Goal: Information Seeking & Learning: Learn about a topic

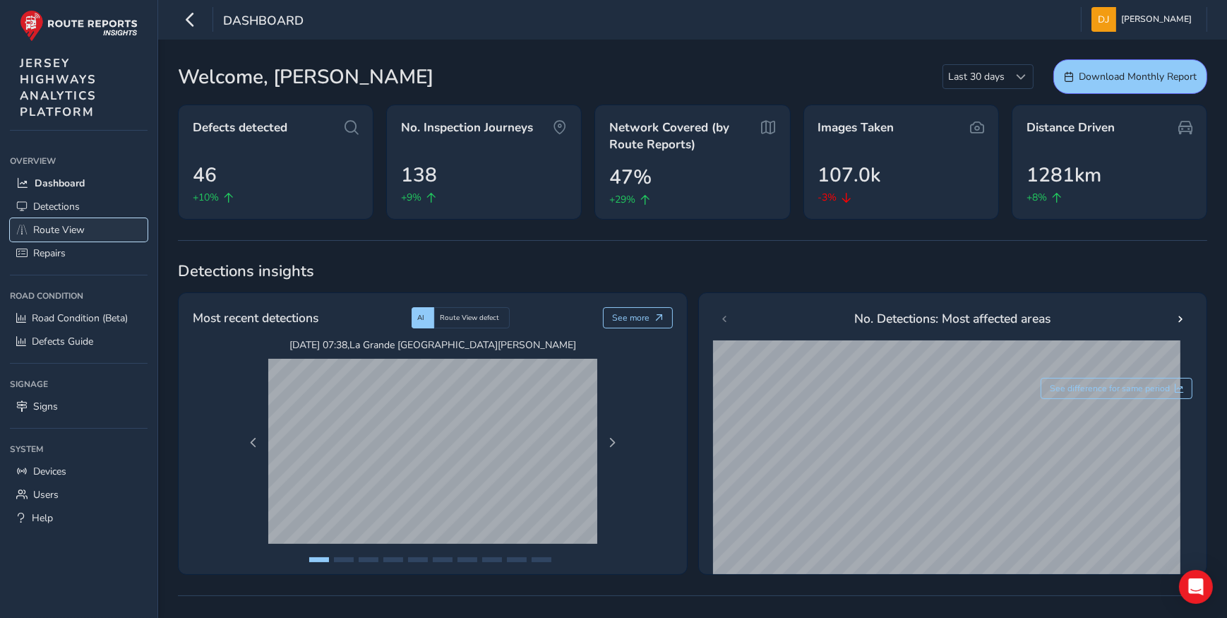
click at [57, 235] on span "Route View" at bounding box center [59, 229] width 52 height 13
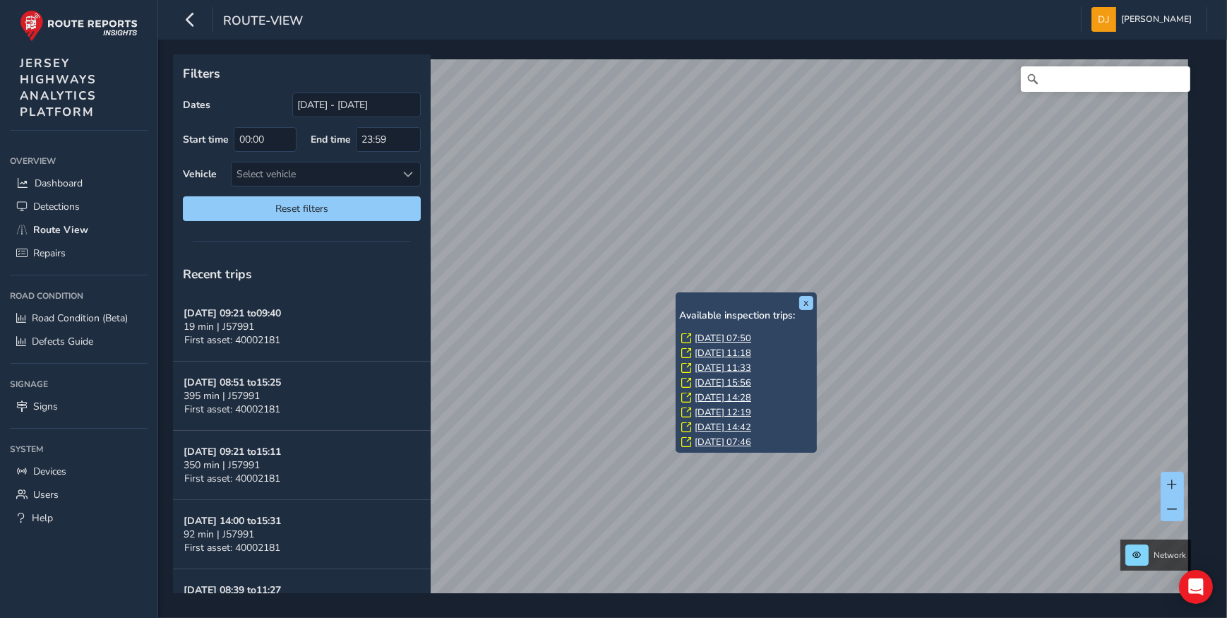
click at [718, 332] on link "[DATE] 07:50" at bounding box center [723, 338] width 56 height 13
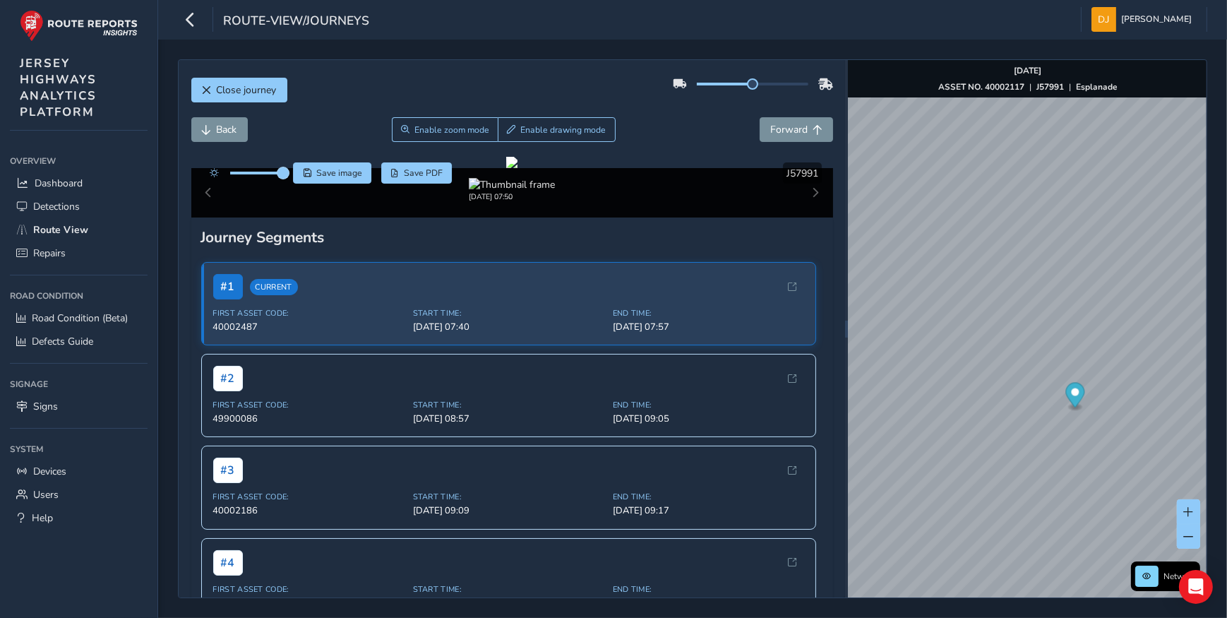
drag, startPoint x: 261, startPoint y: 169, endPoint x: 284, endPoint y: 175, distance: 24.2
click at [284, 175] on span at bounding box center [283, 172] width 11 height 11
click at [206, 129] on span "Back" at bounding box center [207, 130] width 10 height 10
click at [212, 129] on button "Back" at bounding box center [219, 129] width 56 height 25
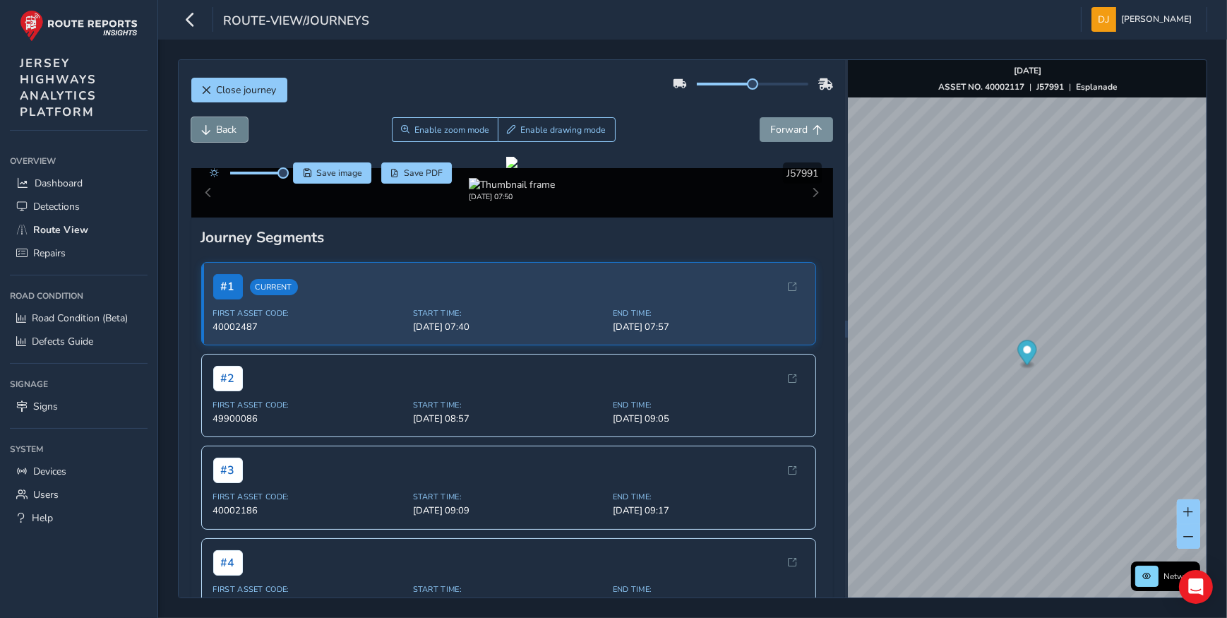
click at [212, 129] on button "Back" at bounding box center [219, 129] width 56 height 25
click at [784, 129] on span "Forward" at bounding box center [788, 129] width 37 height 13
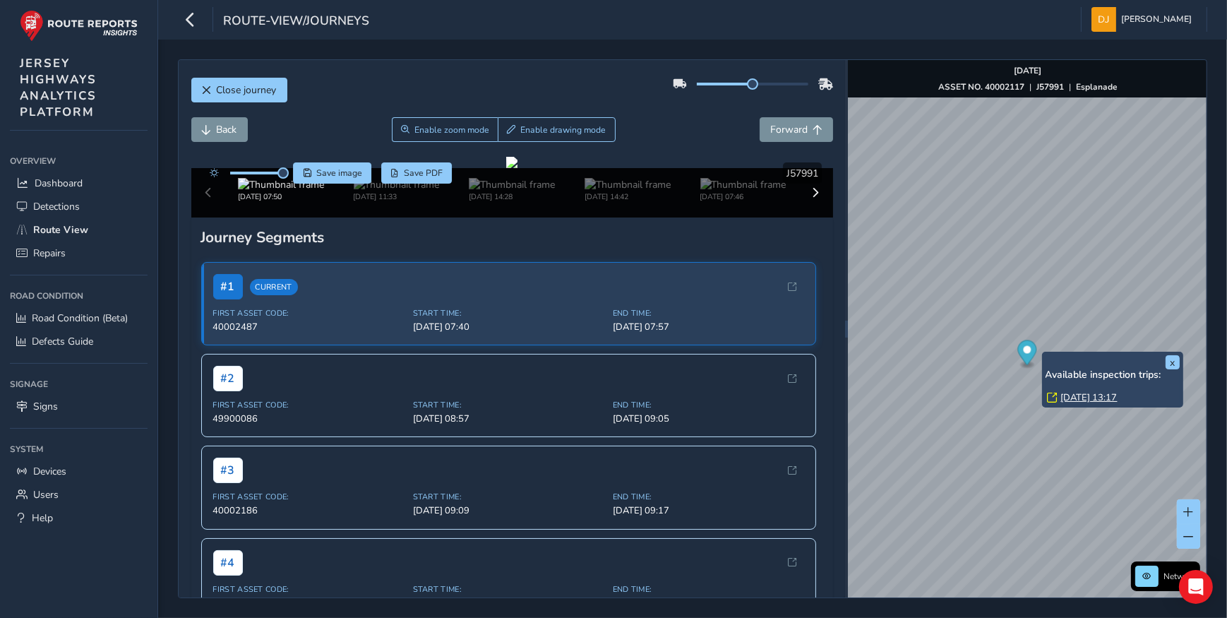
click at [1096, 391] on link "[DATE] 13:17" at bounding box center [1089, 397] width 56 height 13
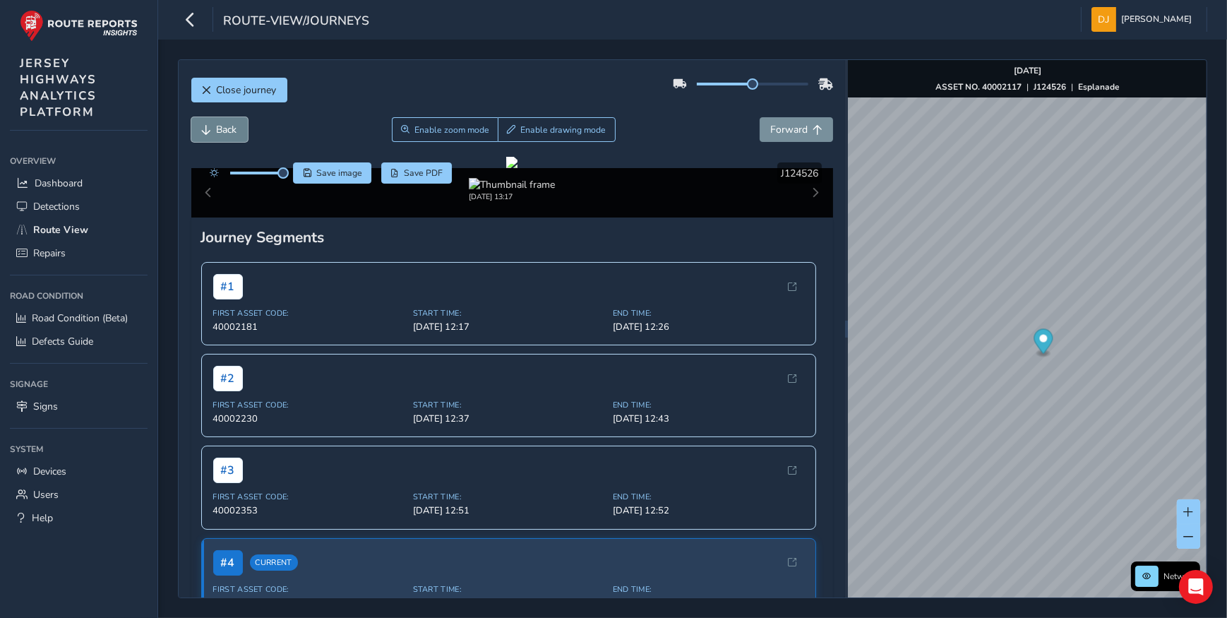
click at [220, 131] on span "Back" at bounding box center [227, 129] width 20 height 13
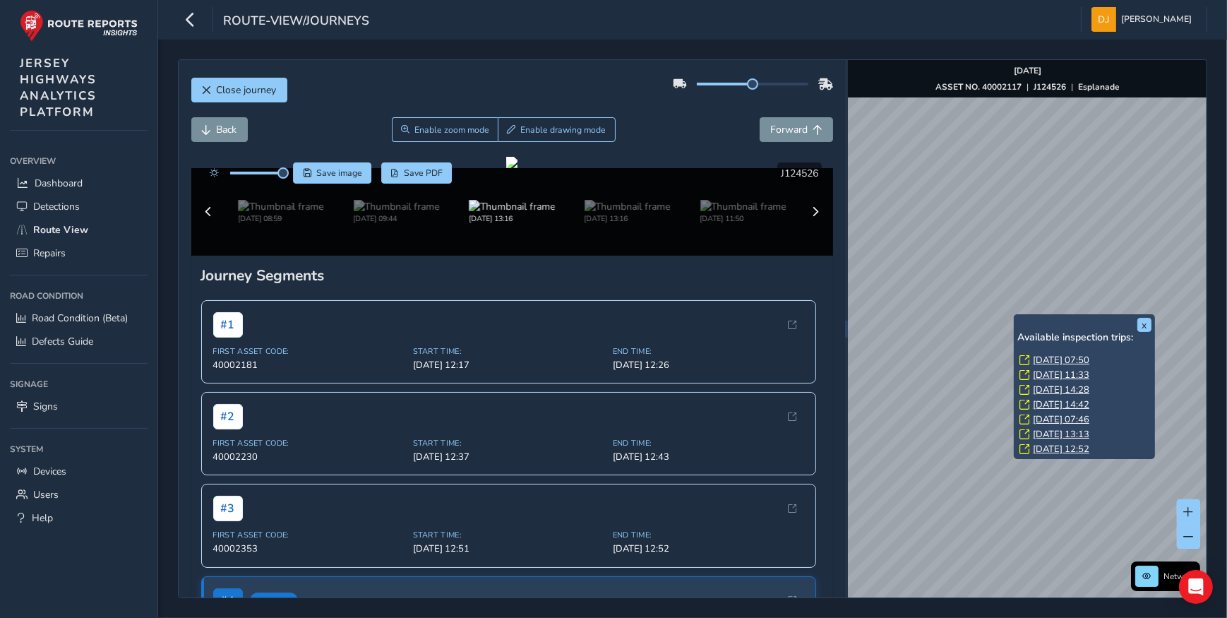
click at [1059, 355] on link "[DATE] 07:50" at bounding box center [1061, 360] width 56 height 13
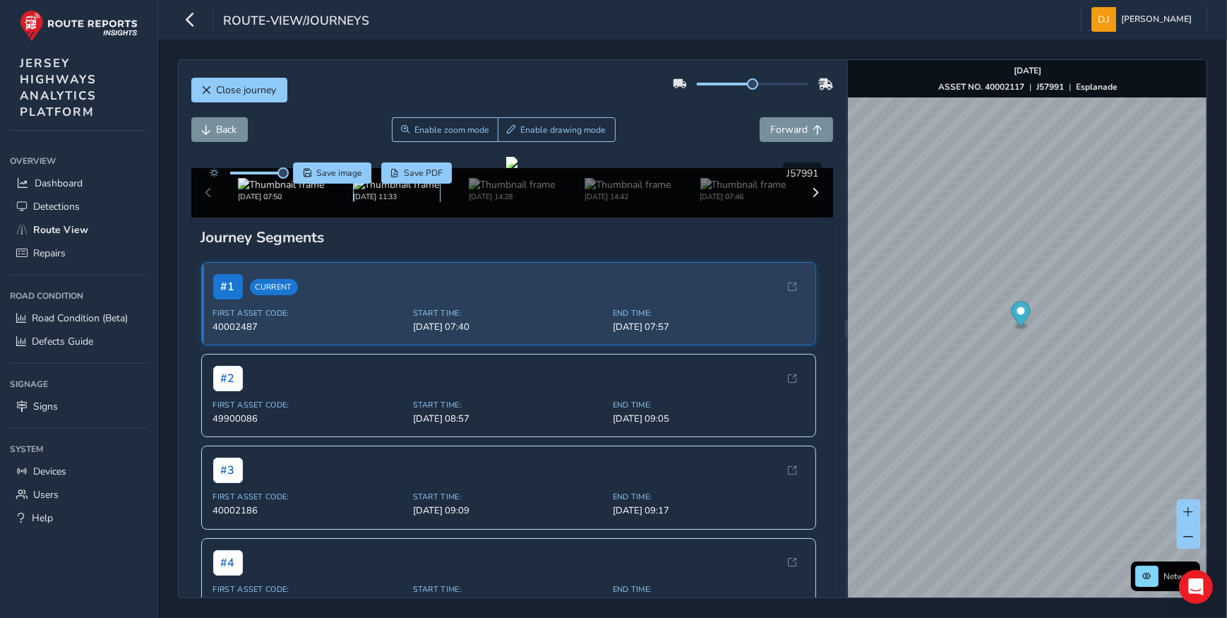
click at [388, 191] on img at bounding box center [397, 184] width 86 height 13
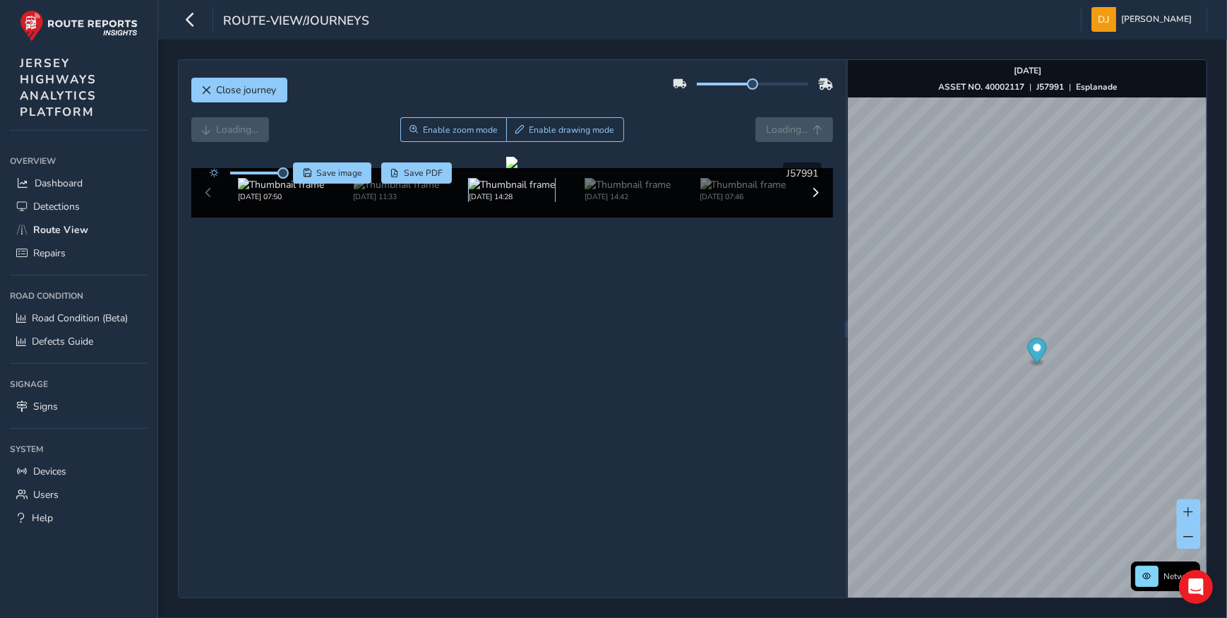
click at [469, 191] on img at bounding box center [512, 184] width 86 height 13
click at [596, 191] on img at bounding box center [628, 184] width 86 height 13
click at [619, 191] on img at bounding box center [628, 184] width 86 height 13
click at [781, 136] on button "Forward" at bounding box center [796, 129] width 73 height 25
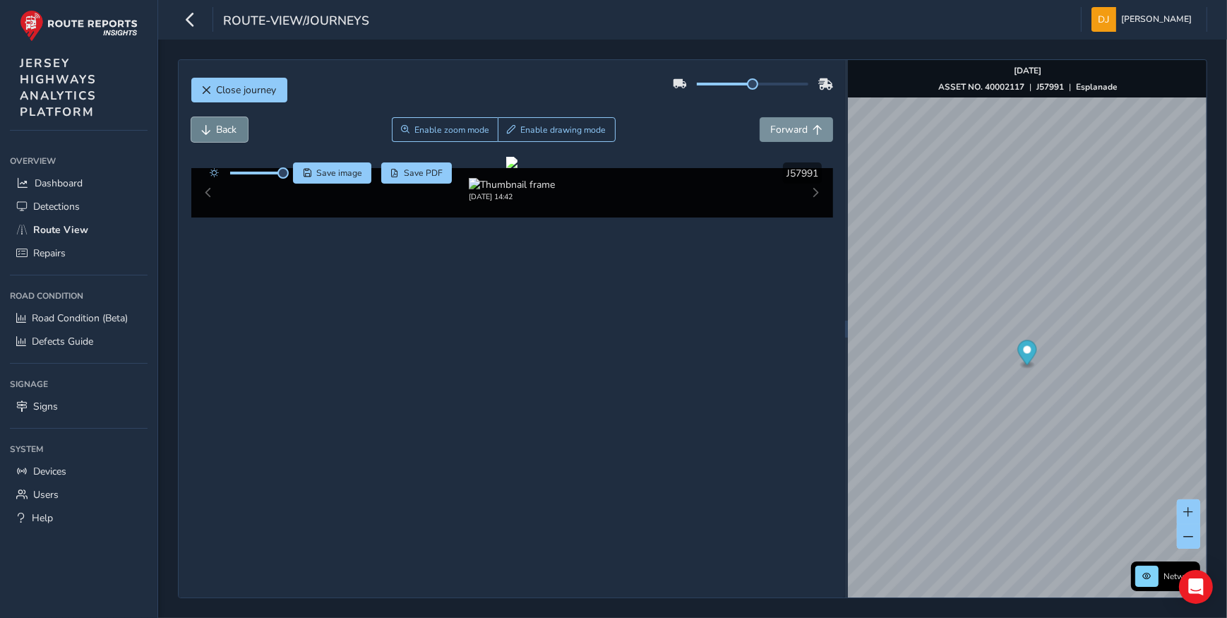
click at [222, 126] on span "Back" at bounding box center [227, 129] width 20 height 13
click at [628, 191] on img at bounding box center [628, 184] width 86 height 13
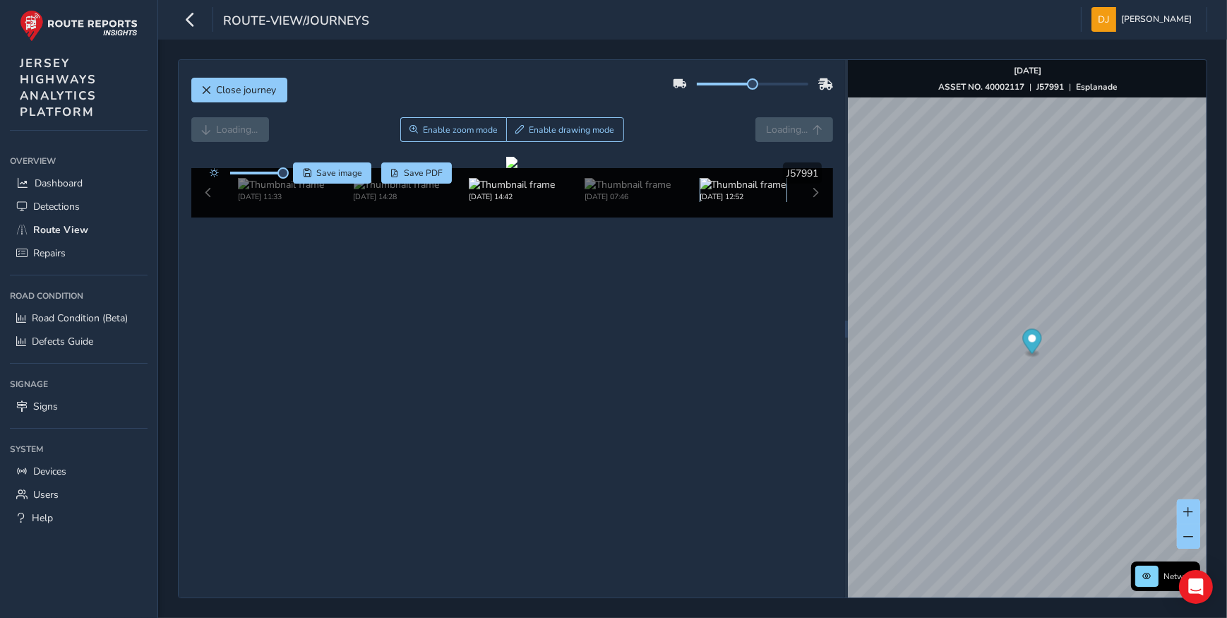
click at [703, 191] on img at bounding box center [744, 184] width 86 height 13
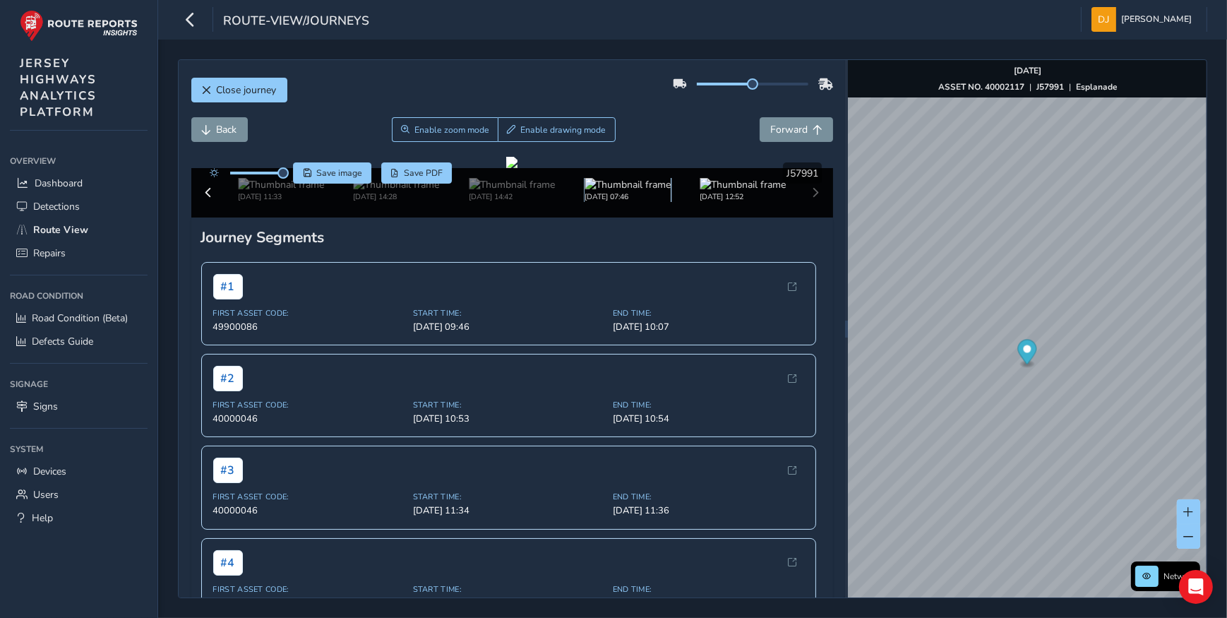
click at [631, 191] on img at bounding box center [628, 184] width 86 height 13
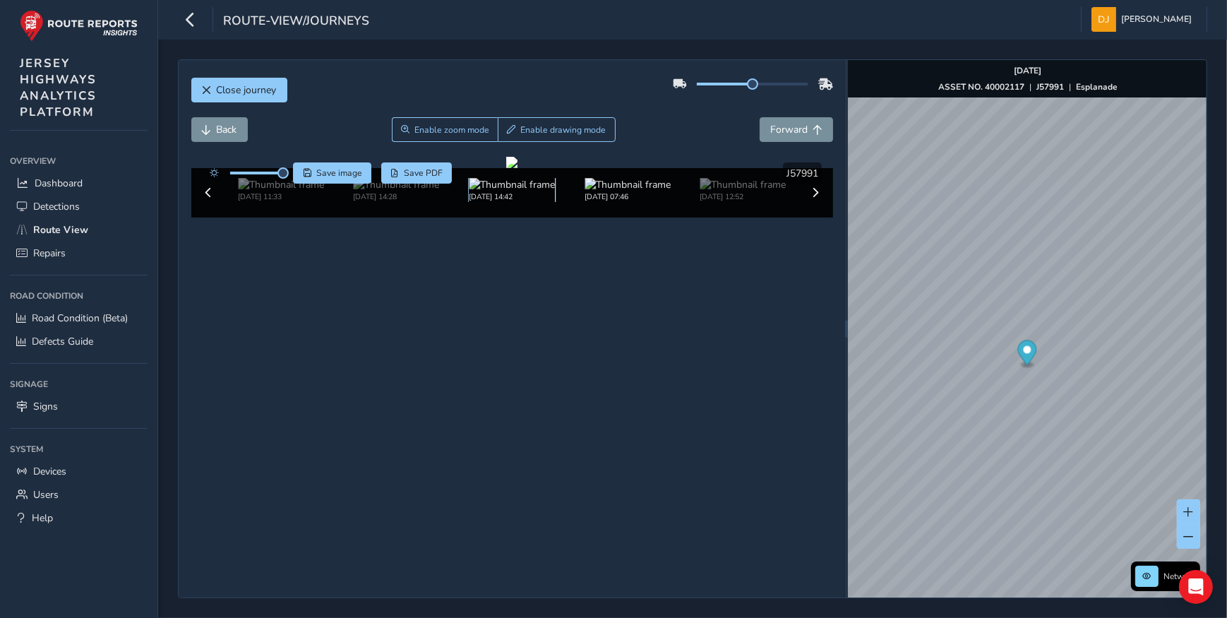
click at [543, 191] on img at bounding box center [512, 184] width 86 height 13
click at [790, 135] on span "Forward" at bounding box center [788, 129] width 37 height 13
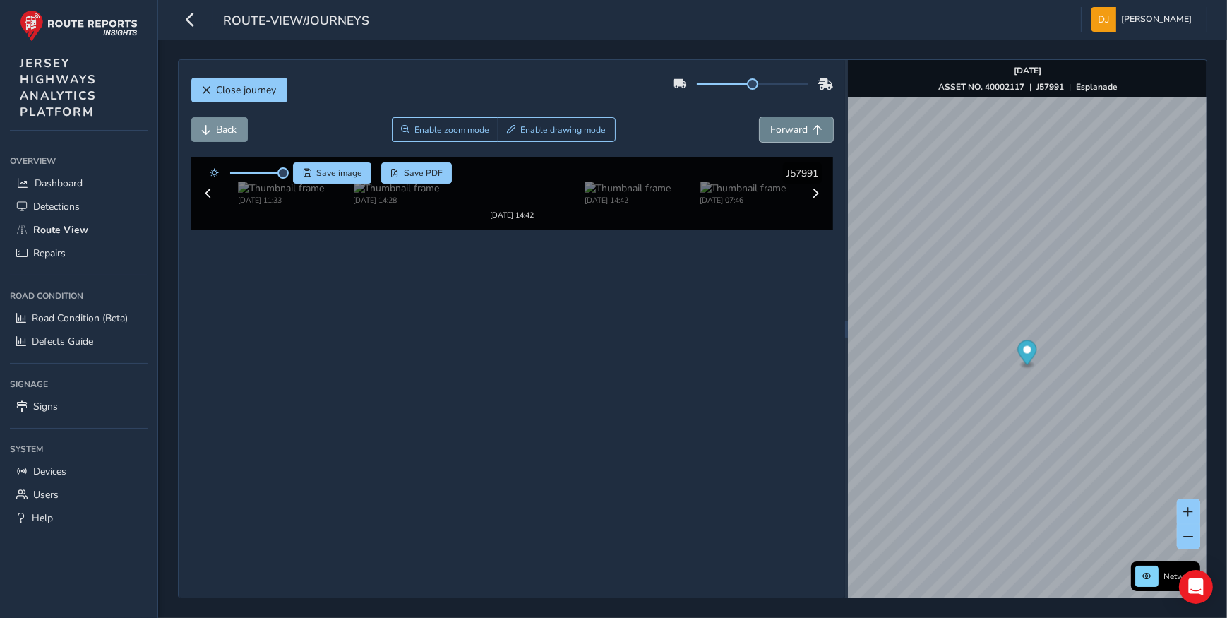
click at [790, 135] on span "Forward" at bounding box center [788, 129] width 37 height 13
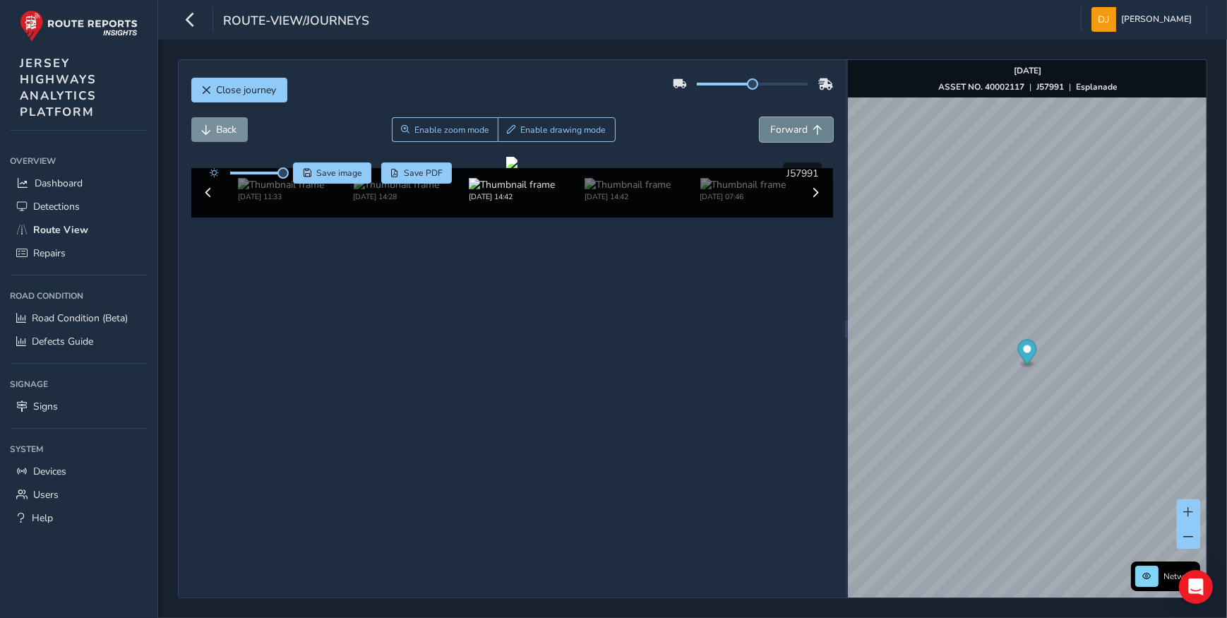
click at [790, 135] on span "Forward" at bounding box center [788, 129] width 37 height 13
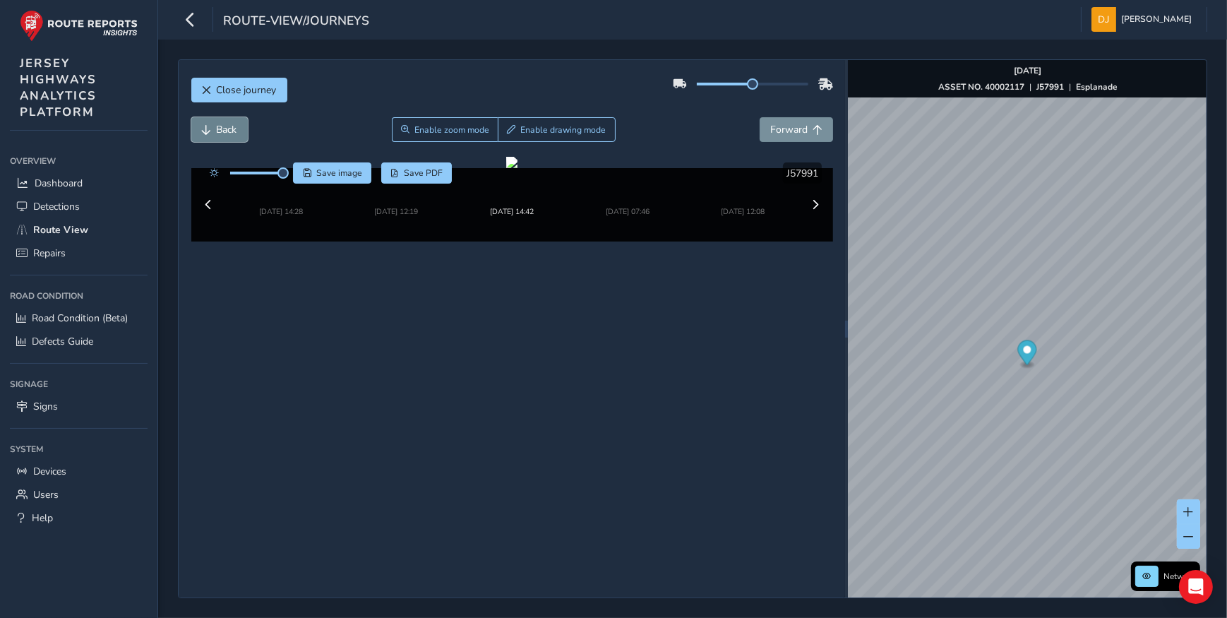
click at [219, 134] on span "Back" at bounding box center [227, 129] width 20 height 13
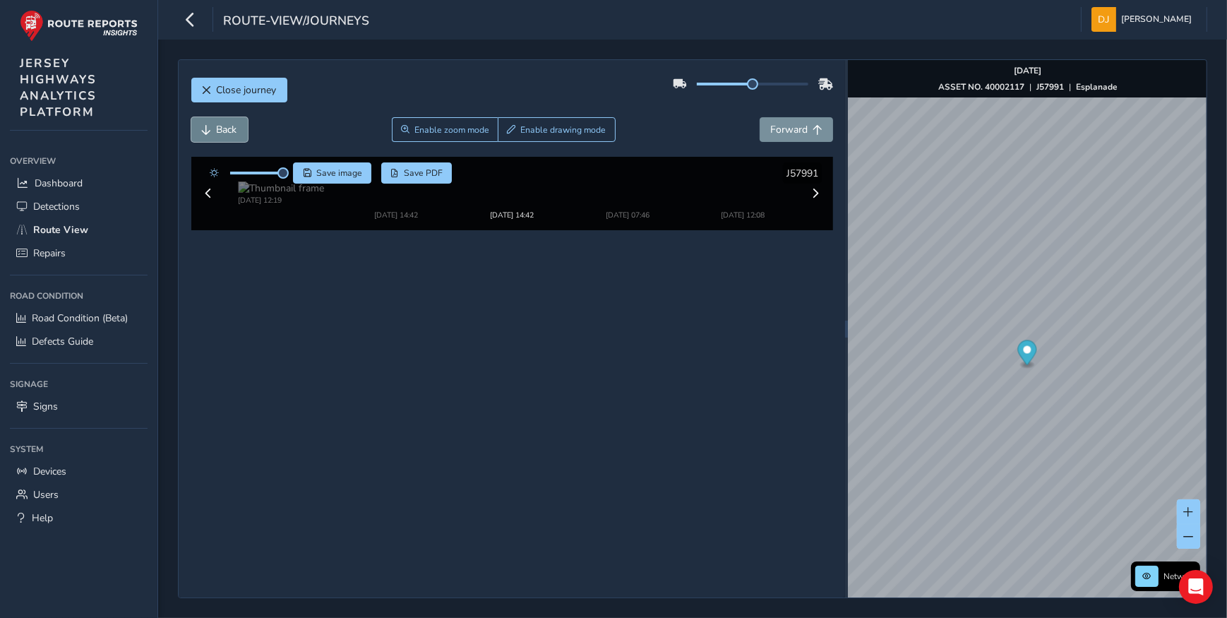
click at [219, 134] on span "Back" at bounding box center [227, 129] width 20 height 13
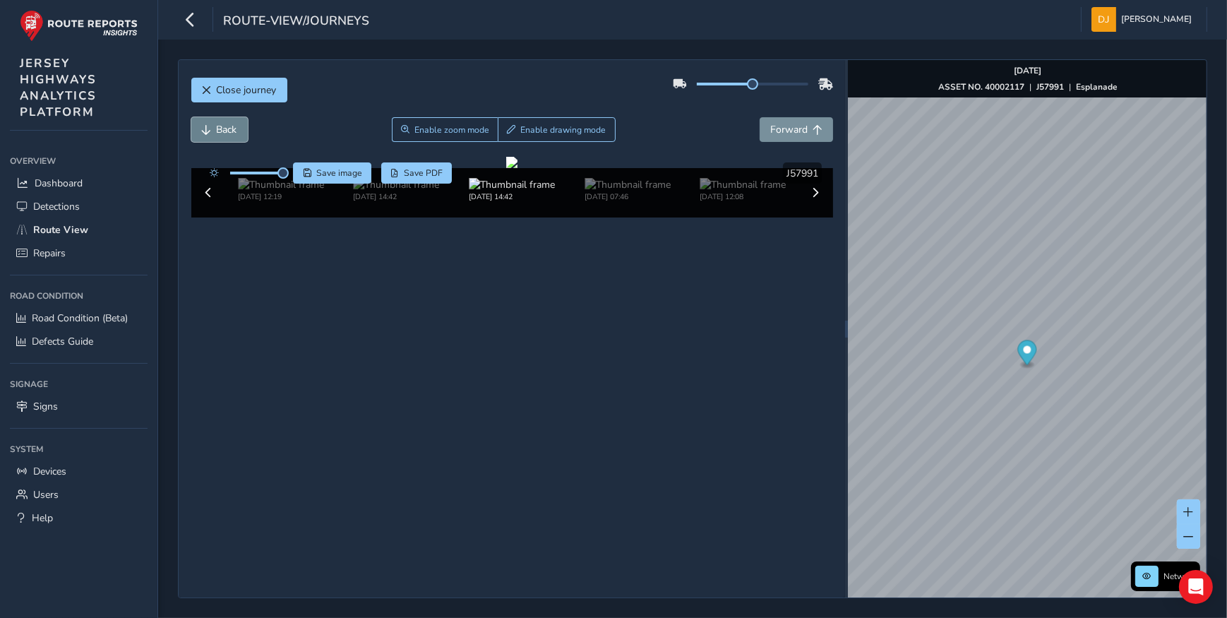
click at [219, 134] on span "Back" at bounding box center [227, 129] width 20 height 13
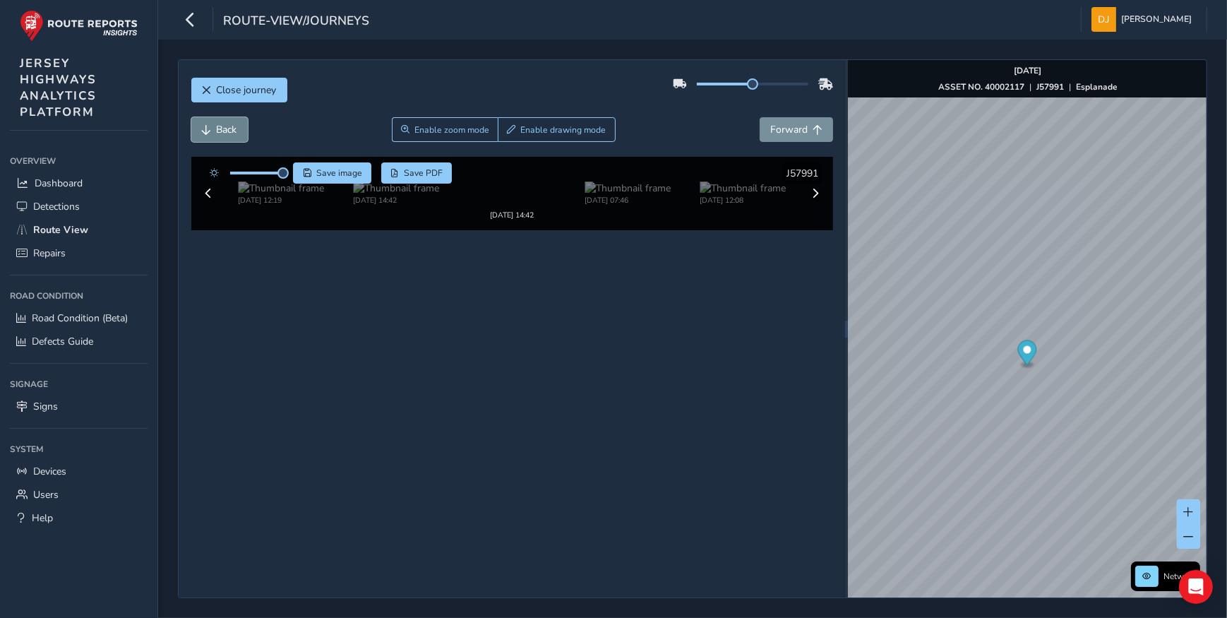
click at [219, 134] on span "Back" at bounding box center [227, 129] width 20 height 13
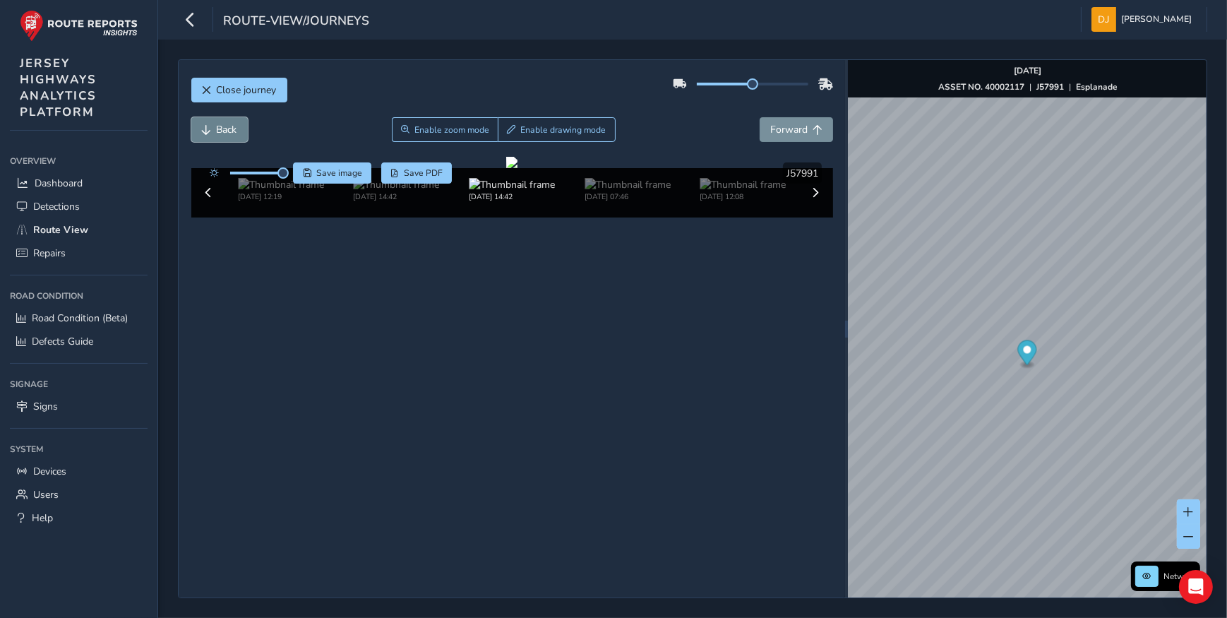
click at [219, 134] on span "Back" at bounding box center [227, 129] width 20 height 13
click at [770, 136] on span "Forward" at bounding box center [788, 129] width 37 height 13
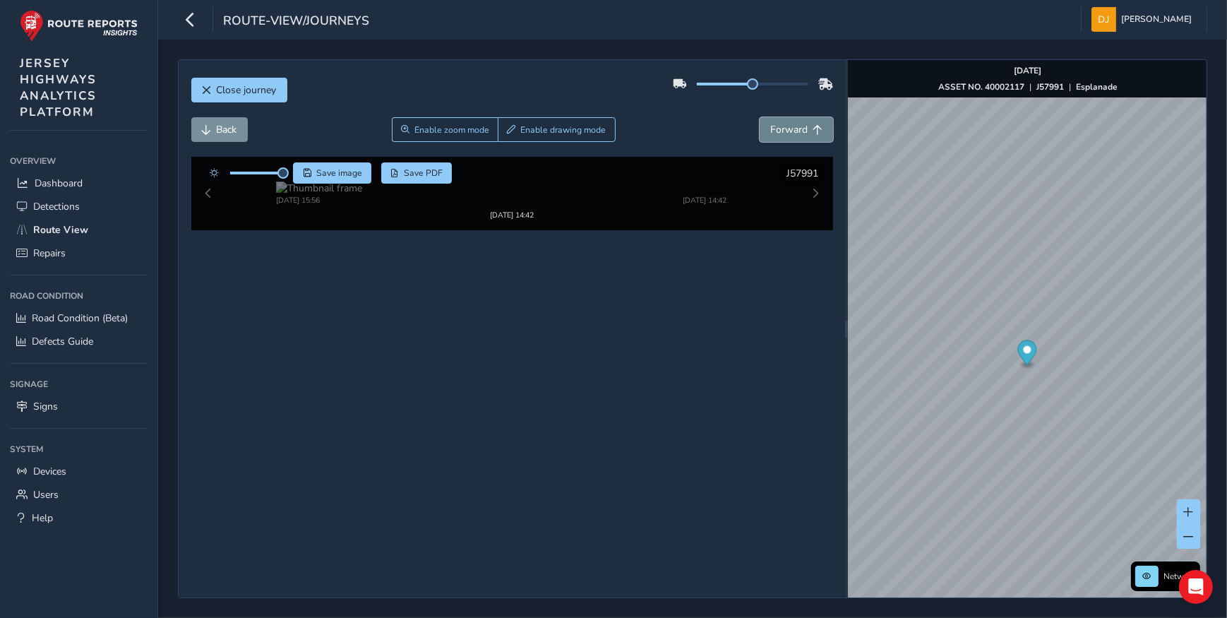
click at [770, 136] on span "Forward" at bounding box center [788, 129] width 37 height 13
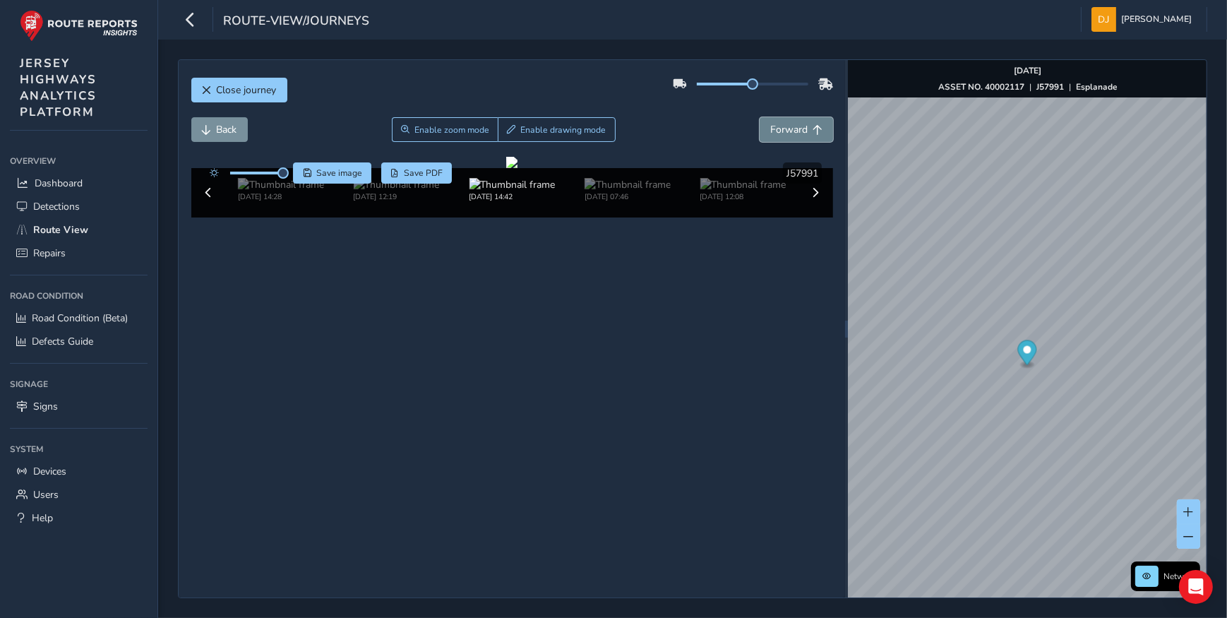
click at [806, 122] on button "Forward" at bounding box center [796, 129] width 73 height 25
click at [806, 123] on button "Forward" at bounding box center [796, 129] width 73 height 25
click at [239, 140] on button "Back" at bounding box center [219, 129] width 56 height 25
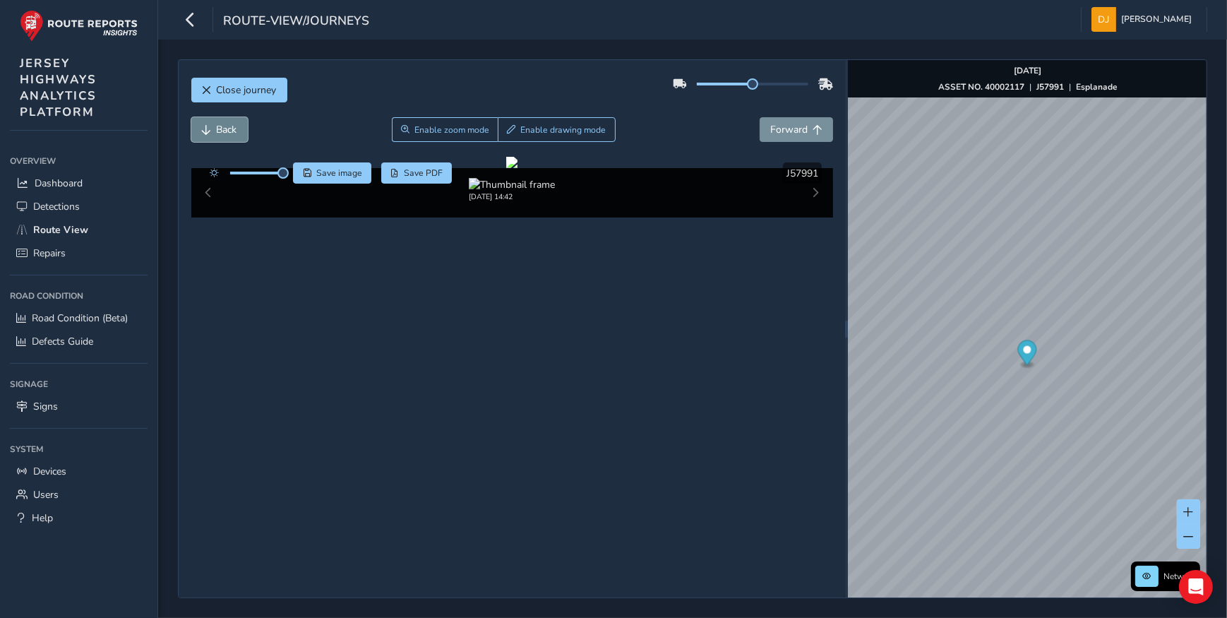
click at [239, 140] on button "Back" at bounding box center [219, 129] width 56 height 25
click at [213, 131] on button "Back" at bounding box center [219, 129] width 56 height 25
click at [269, 191] on img at bounding box center [281, 184] width 86 height 13
click at [717, 191] on img at bounding box center [744, 184] width 86 height 13
click at [720, 191] on img at bounding box center [743, 184] width 86 height 13
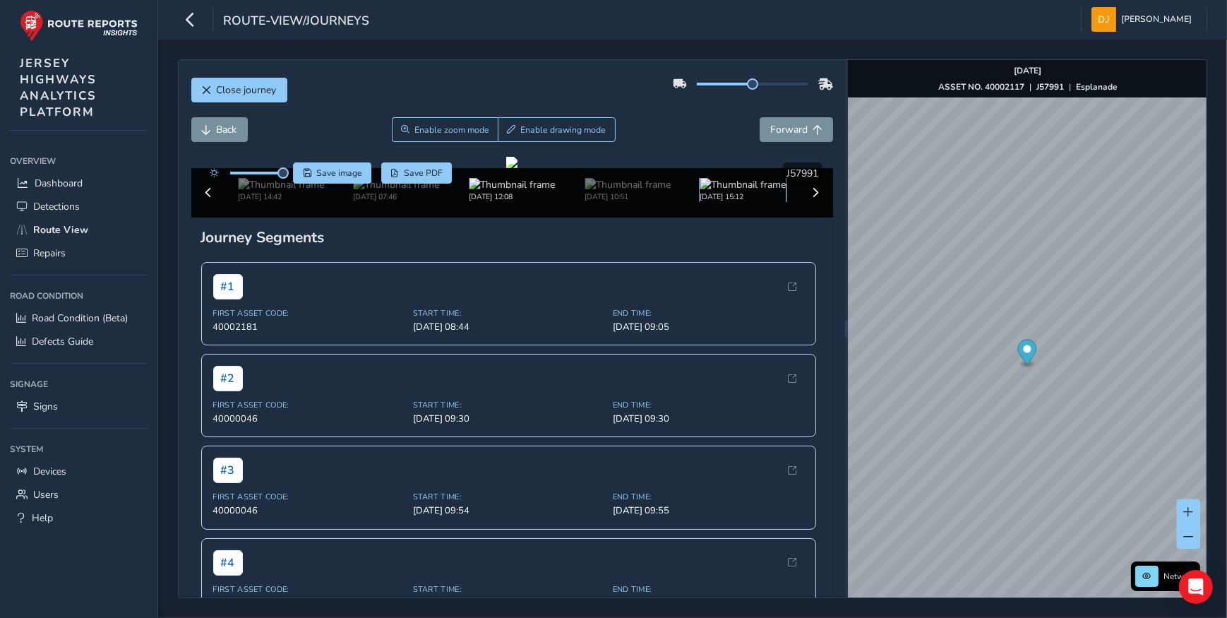
click at [713, 191] on img at bounding box center [744, 184] width 86 height 13
click at [776, 134] on span "Forward" at bounding box center [788, 129] width 37 height 13
click at [776, 127] on span "Forward" at bounding box center [788, 129] width 37 height 13
click at [778, 127] on span "Forward" at bounding box center [788, 129] width 37 height 13
click at [780, 127] on span "Forward" at bounding box center [788, 129] width 37 height 13
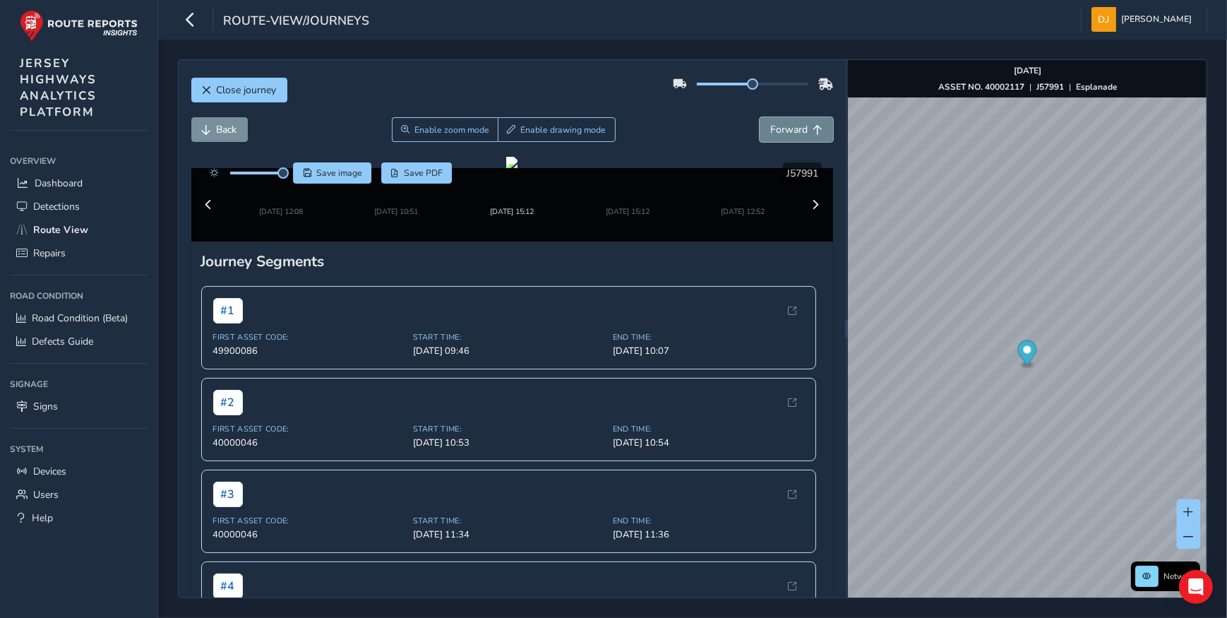
click at [780, 127] on span "Forward" at bounding box center [788, 129] width 37 height 13
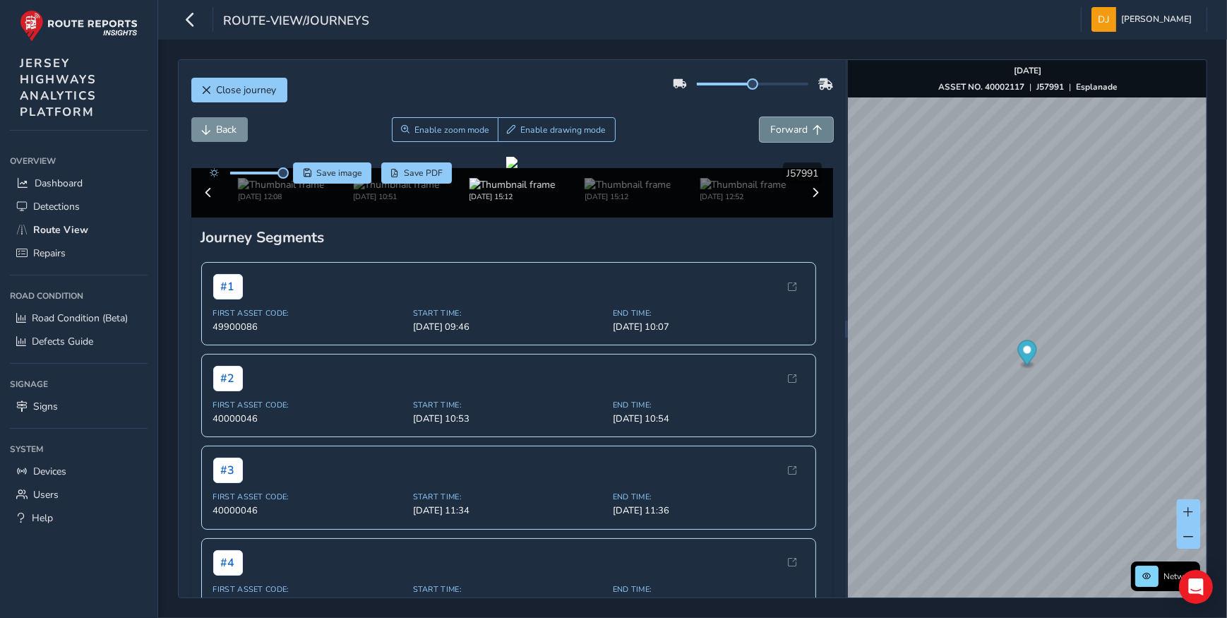
click at [781, 127] on span "Forward" at bounding box center [788, 129] width 37 height 13
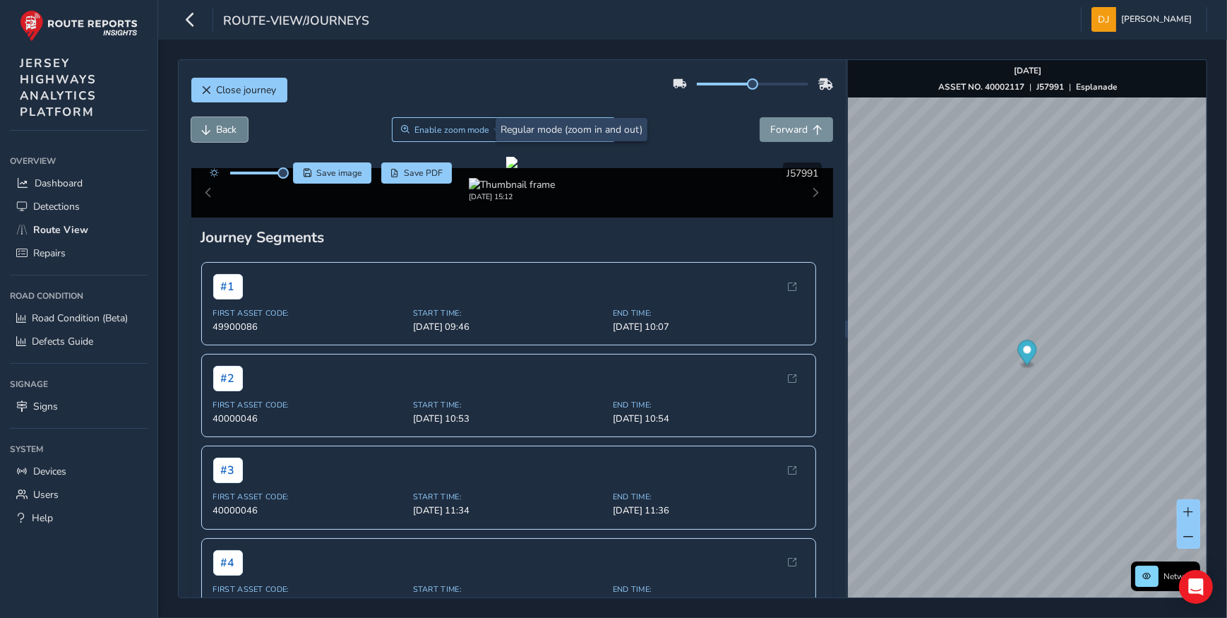
click at [205, 132] on span "Back" at bounding box center [207, 130] width 10 height 10
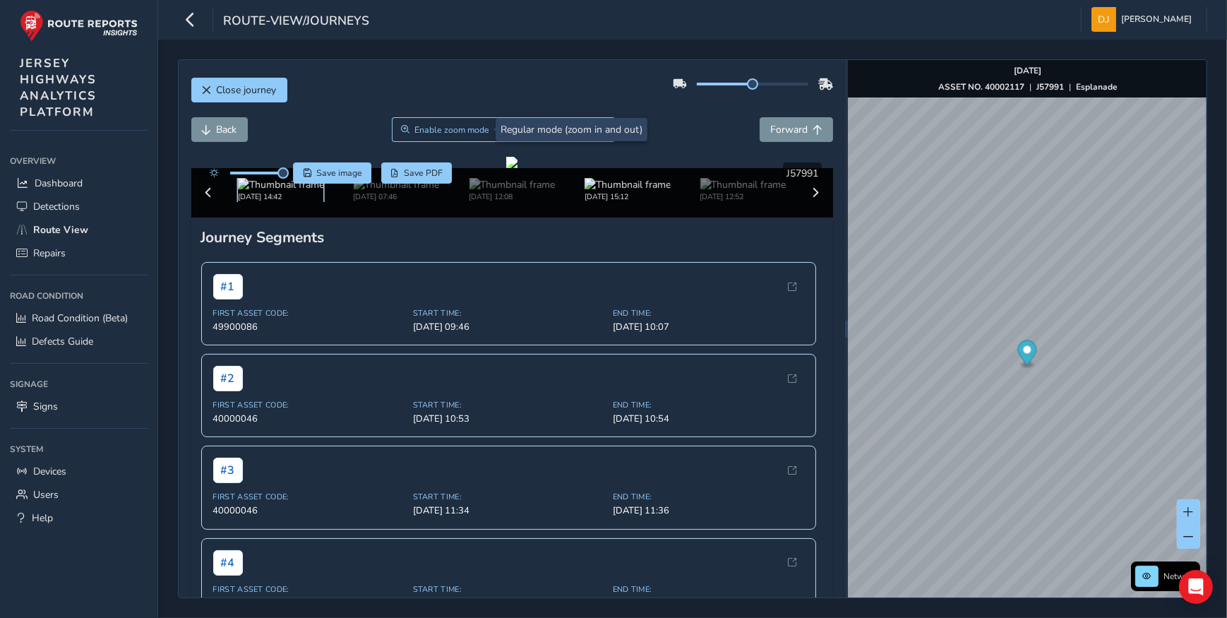
click at [280, 191] on img at bounding box center [281, 184] width 86 height 13
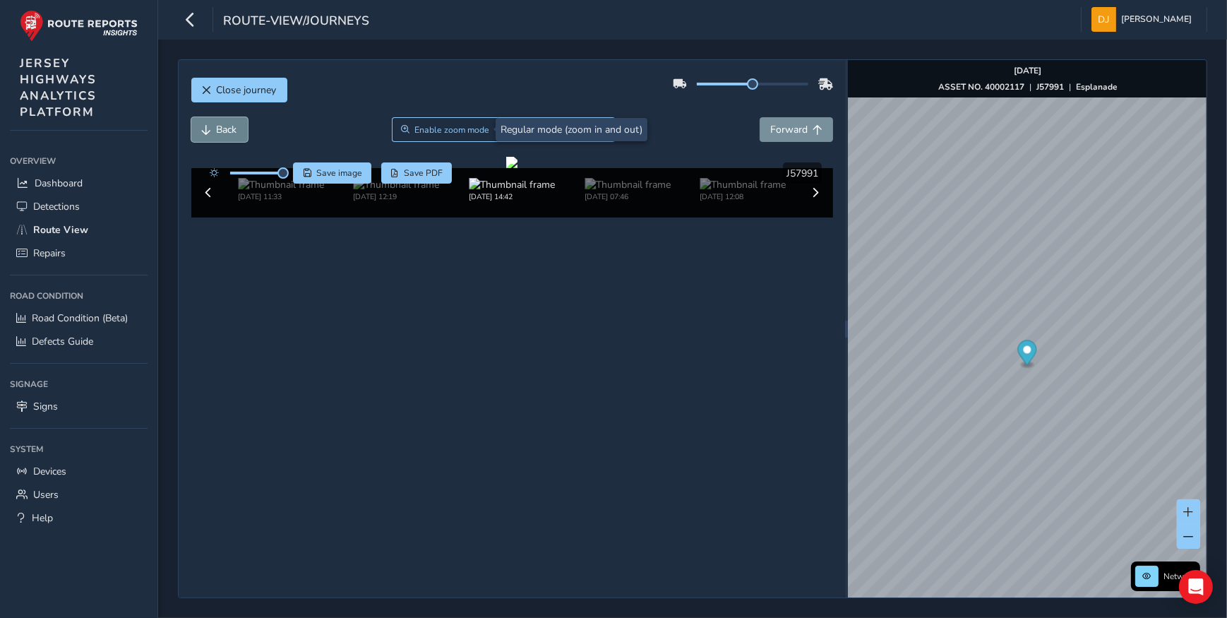
click at [202, 132] on span "Back" at bounding box center [207, 130] width 10 height 10
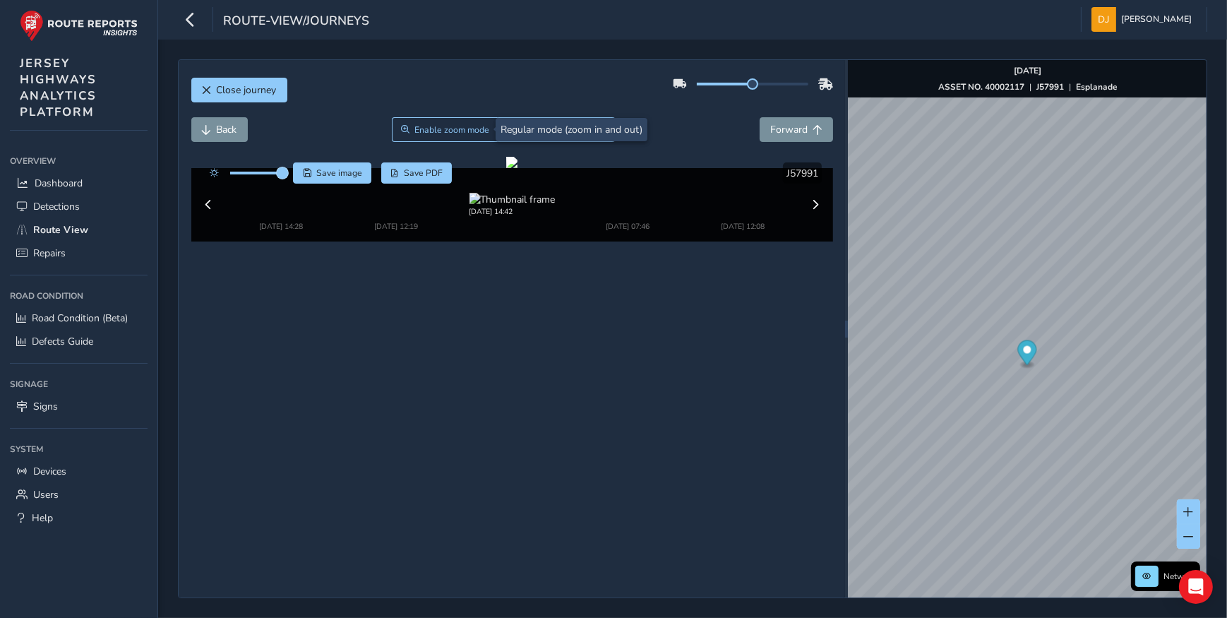
click at [282, 177] on span at bounding box center [282, 172] width 11 height 11
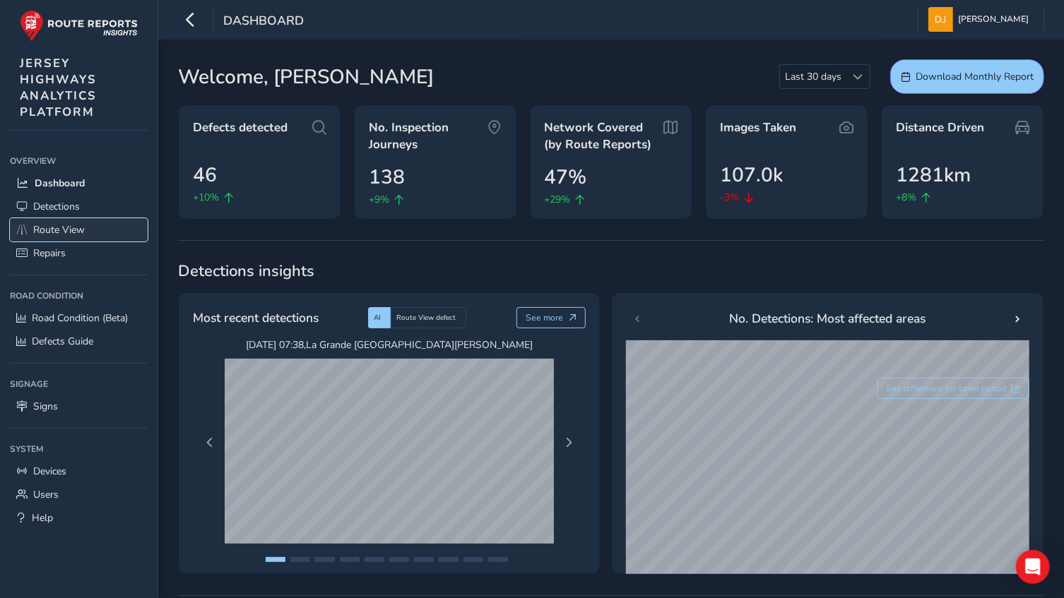
click at [70, 229] on span "Route View" at bounding box center [59, 229] width 52 height 13
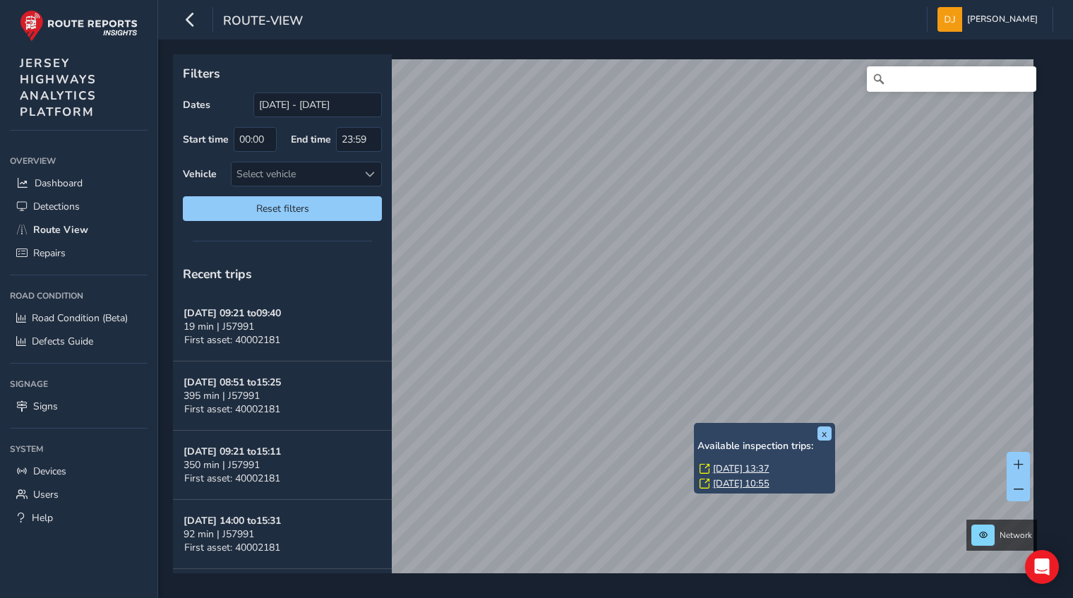
click at [742, 465] on link "[DATE] 13:37" at bounding box center [741, 469] width 56 height 13
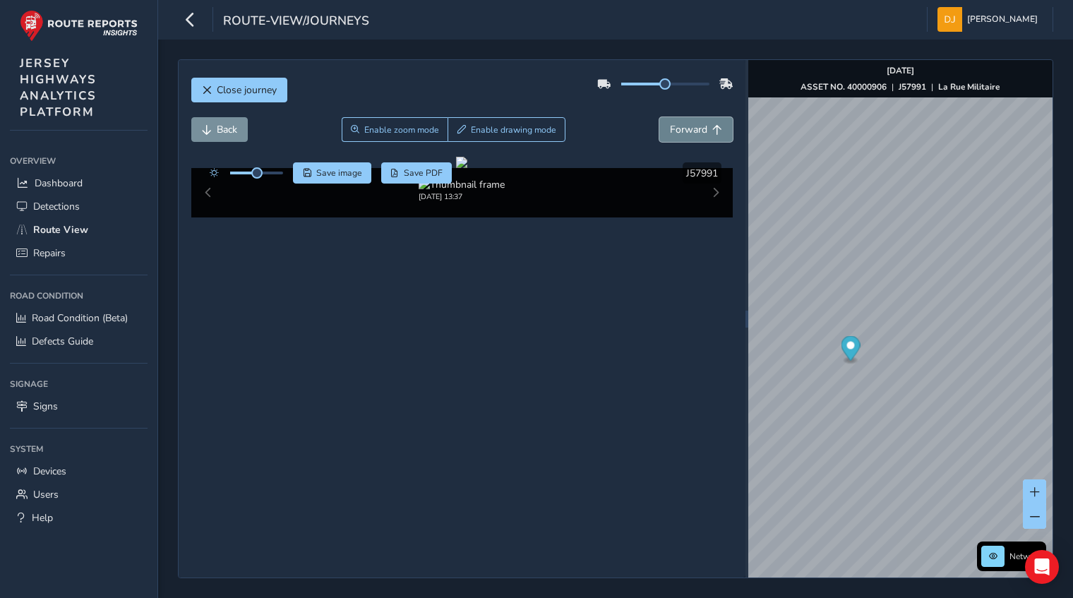
click at [684, 131] on span "Forward" at bounding box center [688, 129] width 37 height 13
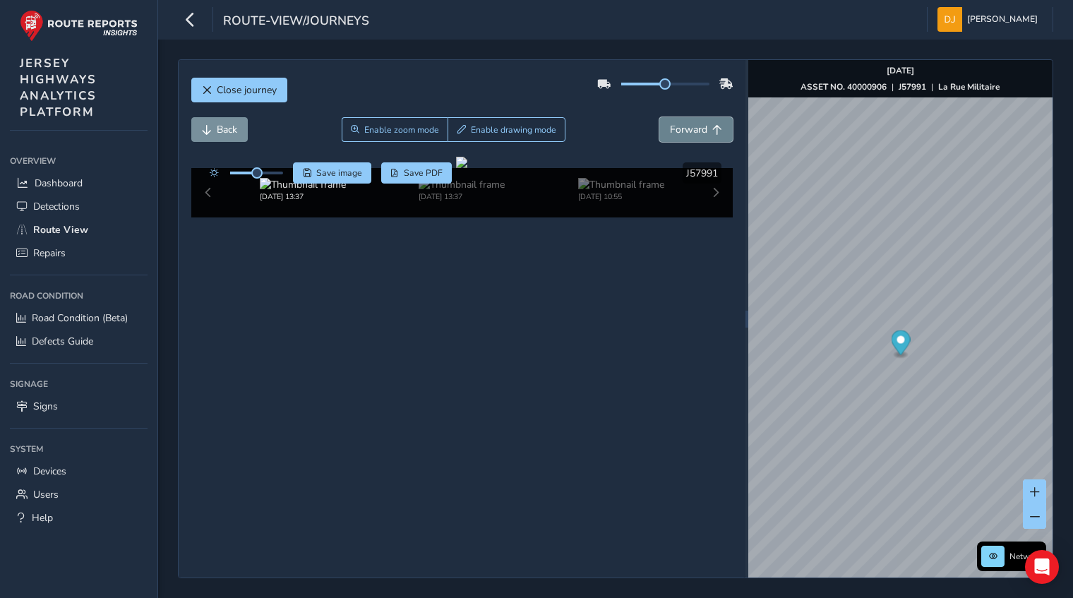
click at [684, 131] on span "Forward" at bounding box center [688, 129] width 37 height 13
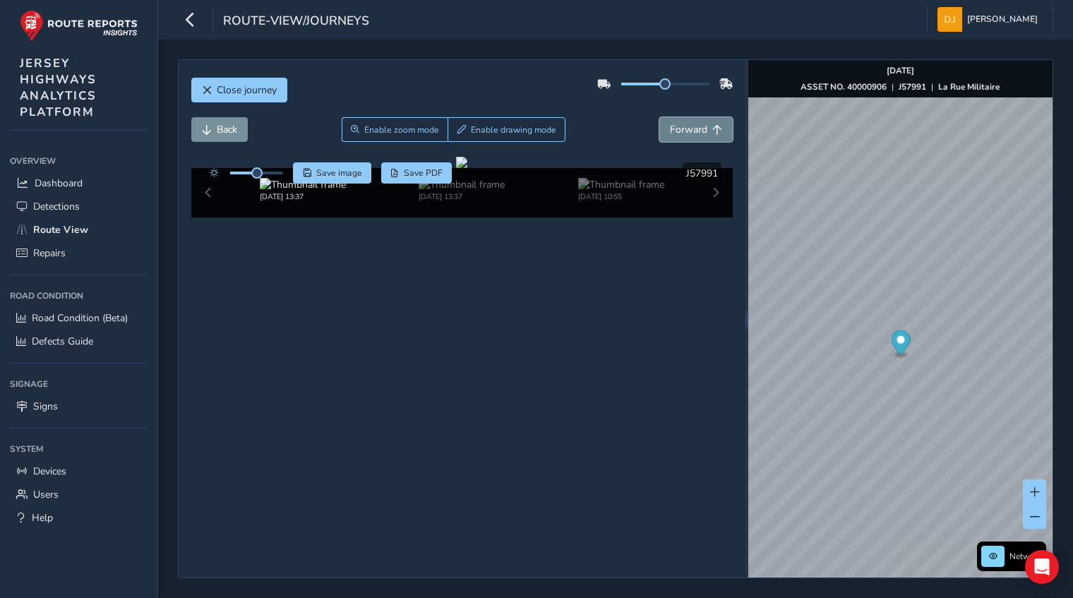
click at [684, 131] on span "Forward" at bounding box center [688, 129] width 37 height 13
click at [217, 136] on span "Back" at bounding box center [227, 129] width 20 height 13
click at [215, 135] on button "Back" at bounding box center [219, 129] width 56 height 25
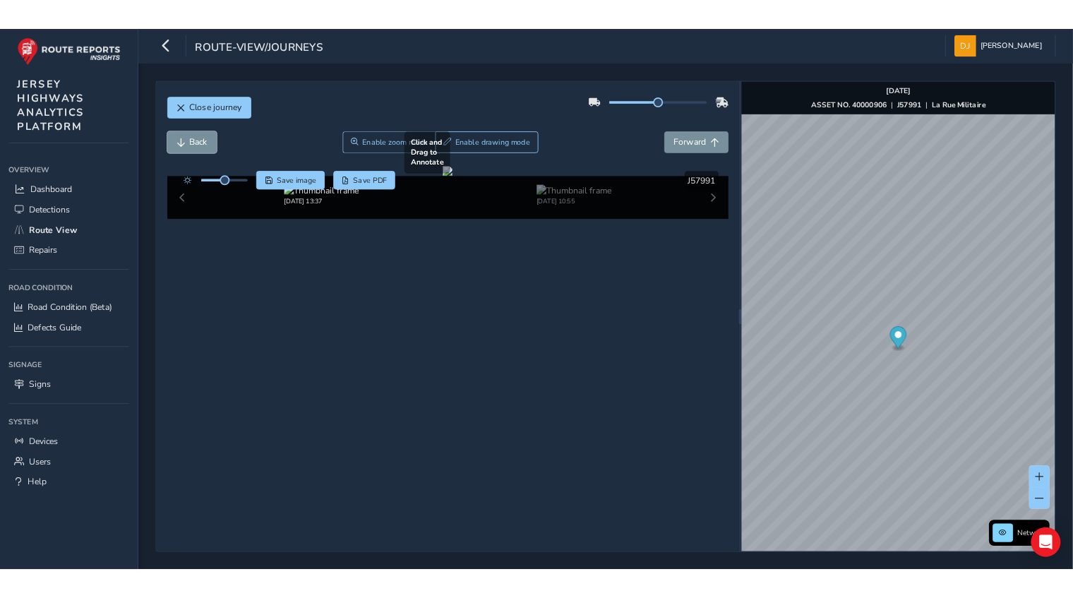
scroll to position [2, 0]
